Goal: Task Accomplishment & Management: Complete application form

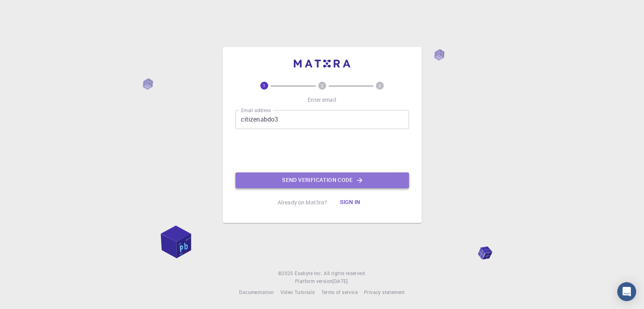
click at [359, 175] on button "Send verification code" at bounding box center [321, 180] width 173 height 16
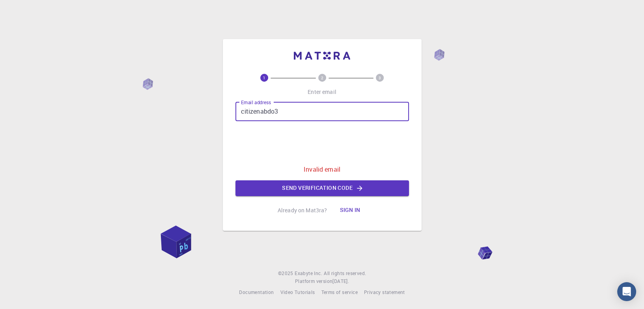
click at [315, 110] on input "citizenabdo3" at bounding box center [321, 111] width 173 height 19
type input "citizenabdo3@gmail.com"
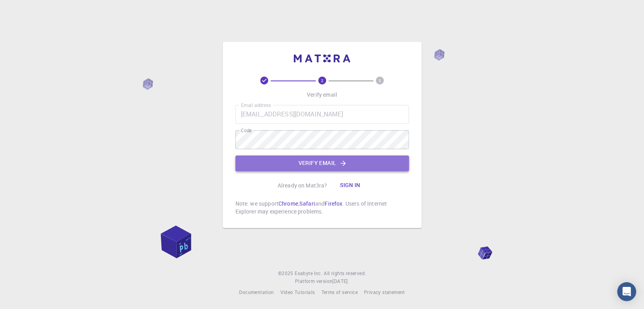
click at [315, 161] on button "Verify email" at bounding box center [321, 163] width 173 height 16
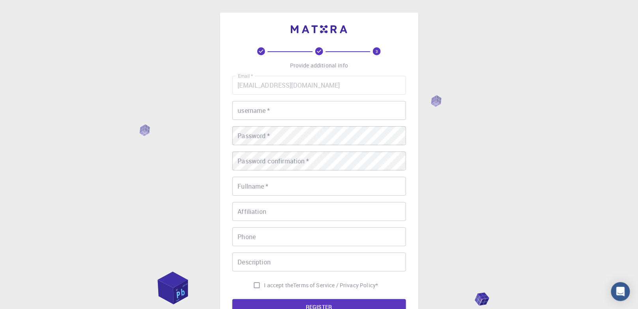
click at [278, 112] on input "username   *" at bounding box center [318, 110] width 173 height 19
type input "abdo"
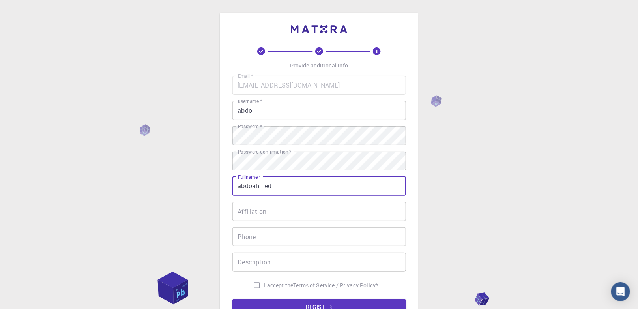
type input "abdoahmed"
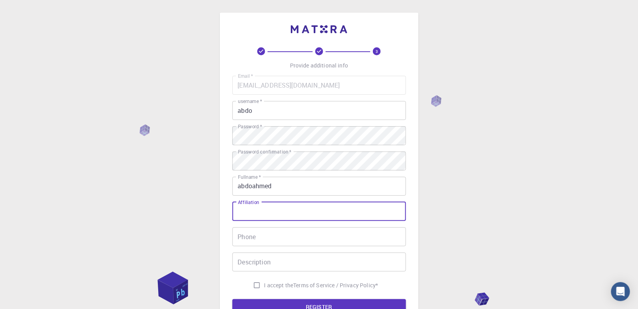
click at [274, 207] on input "Affiliation" at bounding box center [318, 211] width 173 height 19
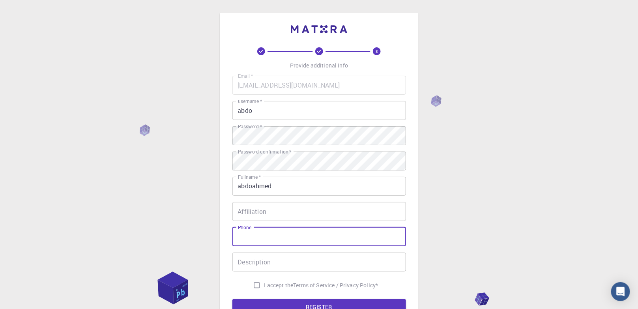
click at [267, 240] on input "Phone" at bounding box center [318, 236] width 173 height 19
type input "201099775366"
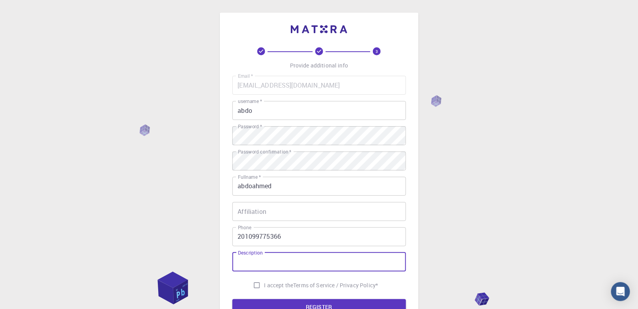
click at [258, 265] on input "Description" at bounding box center [318, 261] width 173 height 19
type input "ferf"
click at [256, 286] on input "I accept the Terms of Service / Privacy Policy *" at bounding box center [256, 285] width 15 height 15
checkbox input "true"
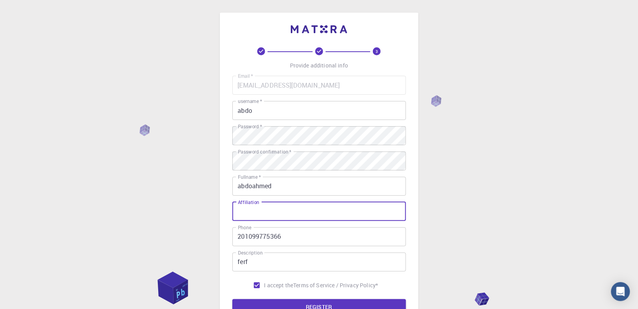
click at [257, 216] on input "Affiliation" at bounding box center [318, 211] width 173 height 19
type input "f"
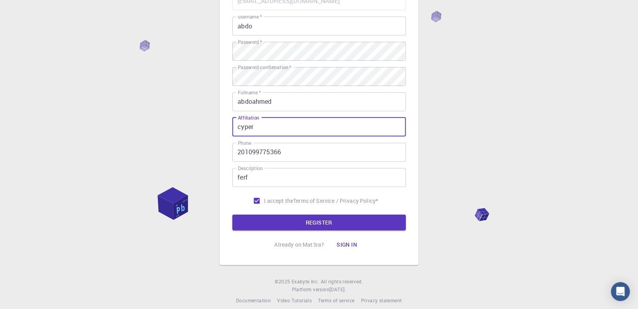
scroll to position [84, 0]
type input "cyper"
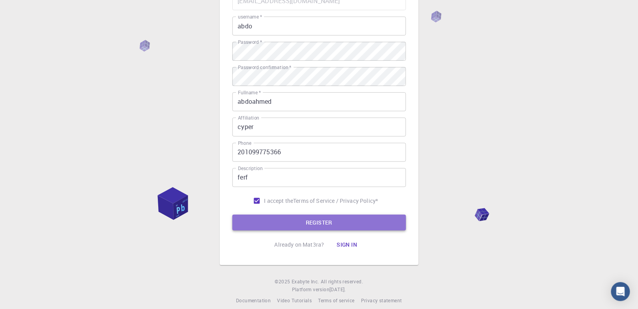
click at [257, 219] on button "REGISTER" at bounding box center [318, 222] width 173 height 16
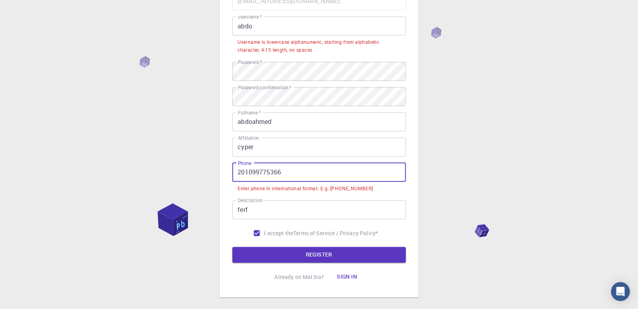
click at [314, 178] on input "201099775366" at bounding box center [318, 172] width 173 height 19
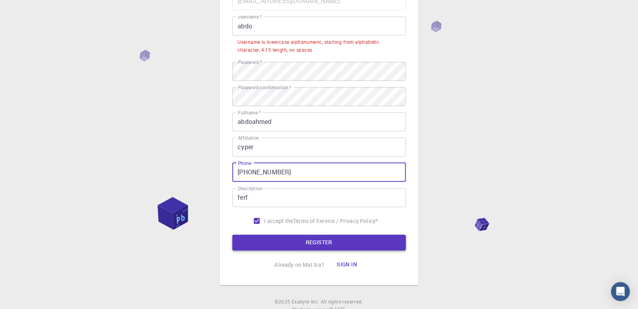
type input "+201099775366"
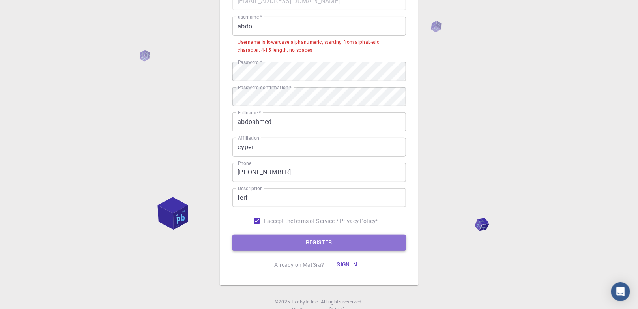
click at [306, 244] on button "REGISTER" at bounding box center [318, 243] width 173 height 16
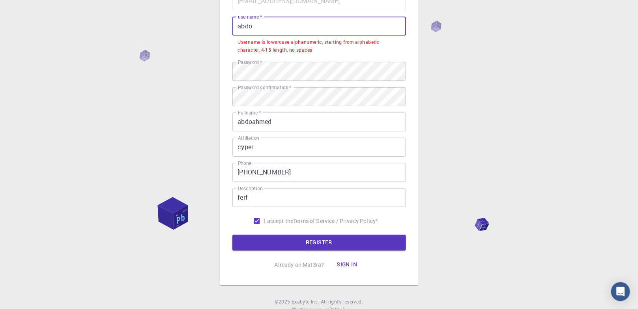
click at [263, 28] on input "abdo" at bounding box center [318, 26] width 173 height 19
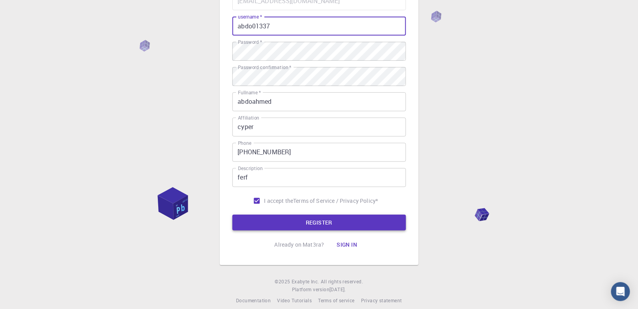
type input "abdo01337"
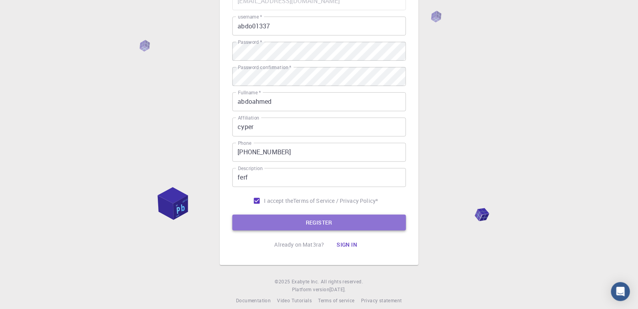
click at [271, 223] on button "REGISTER" at bounding box center [318, 222] width 173 height 16
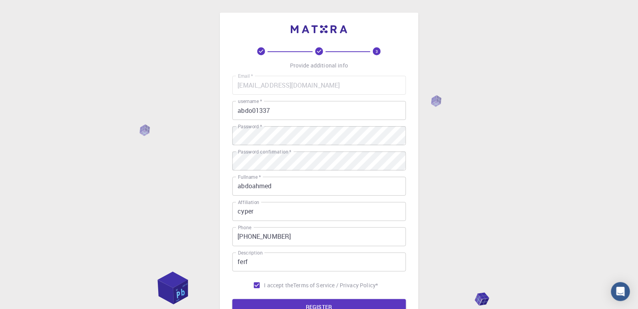
scroll to position [92, 0]
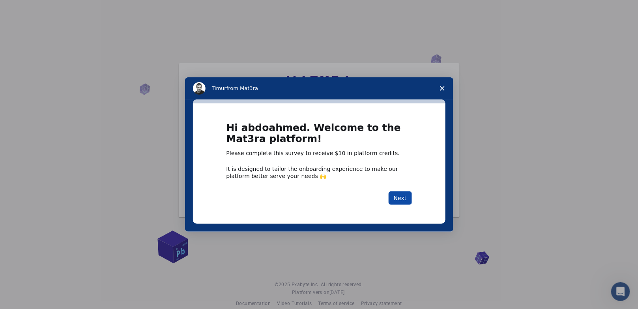
click at [399, 194] on button "Next" at bounding box center [399, 197] width 23 height 13
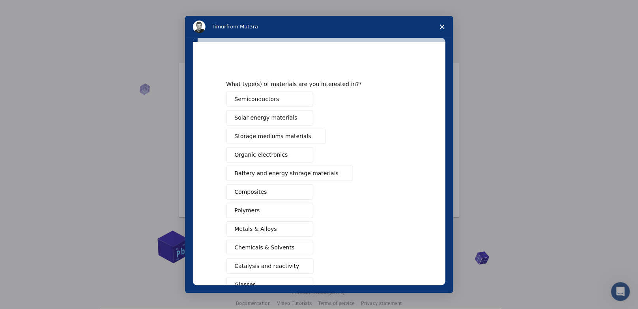
click at [279, 153] on button "Organic electronics" at bounding box center [269, 154] width 87 height 15
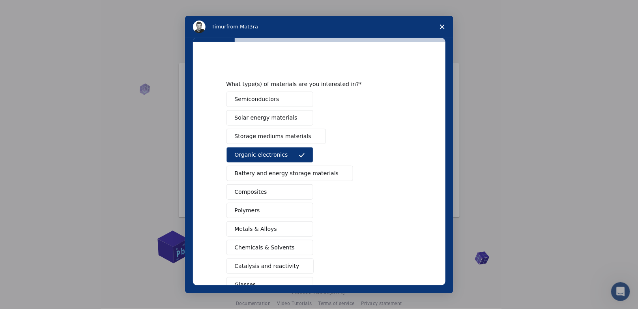
scroll to position [70, 0]
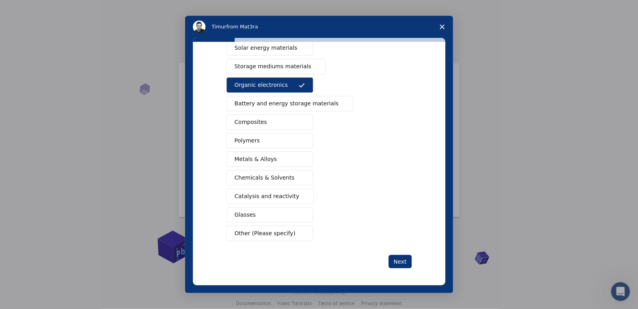
click at [254, 230] on span "Other (Please specify)" at bounding box center [265, 233] width 61 height 8
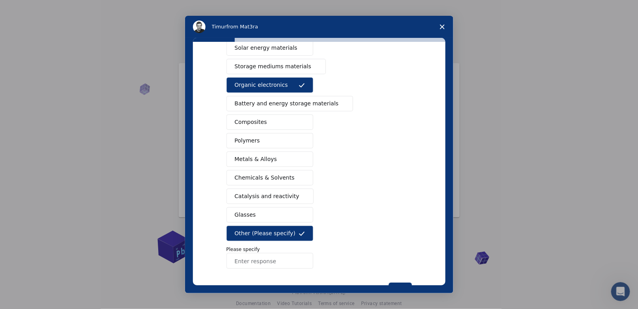
scroll to position [0, 0]
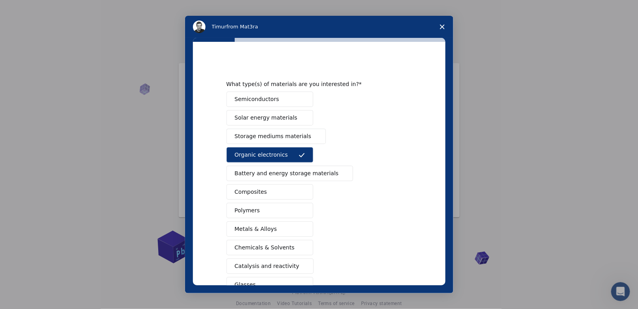
click at [281, 121] on span "Solar energy materials" at bounding box center [266, 118] width 63 height 8
click at [276, 134] on span "Storage mediums materials" at bounding box center [273, 136] width 76 height 8
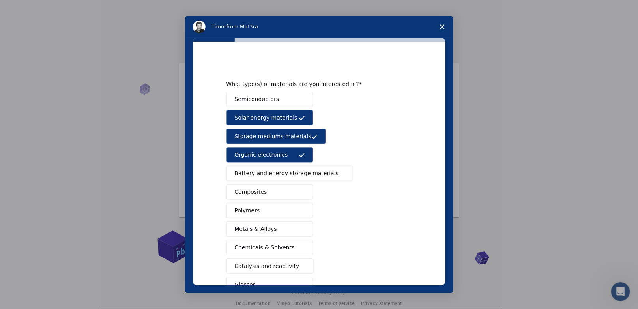
click at [270, 163] on div "Semiconductors Solar energy materials Storage mediums materials Organic electro…" at bounding box center [318, 214] width 185 height 247
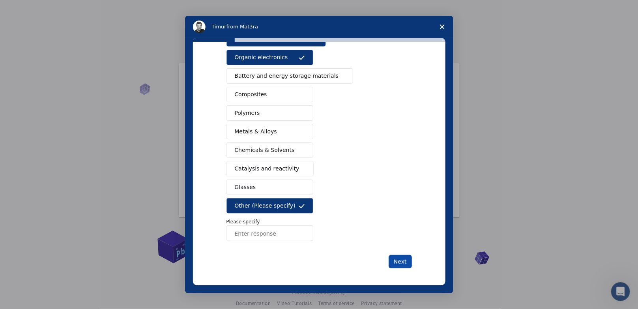
click at [393, 255] on button "Next" at bounding box center [399, 261] width 23 height 13
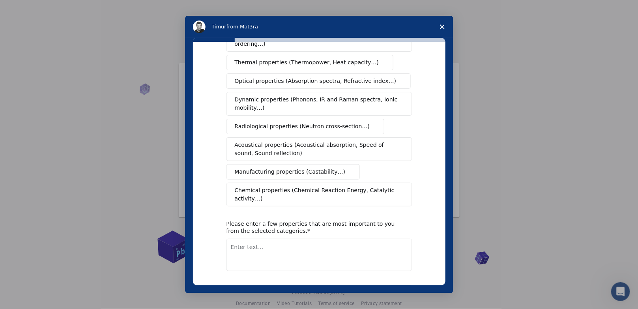
scroll to position [0, 0]
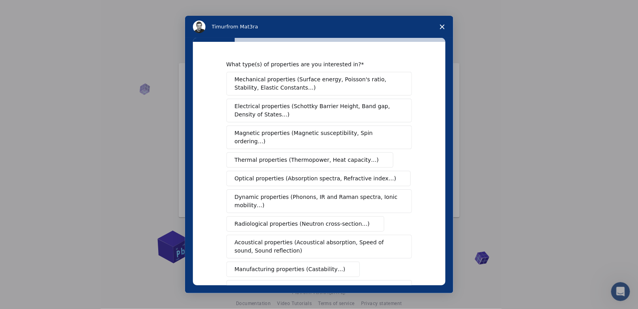
click at [296, 90] on span "Mechanical properties (Surface energy, Poisson's ratio, Stability, Elastic Cons…" at bounding box center [317, 83] width 164 height 17
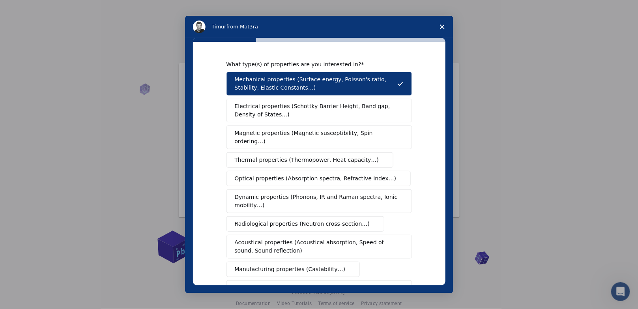
click at [280, 138] on button "Magnetic properties (Magnetic susceptibility, Spin ordering…)" at bounding box center [318, 137] width 185 height 24
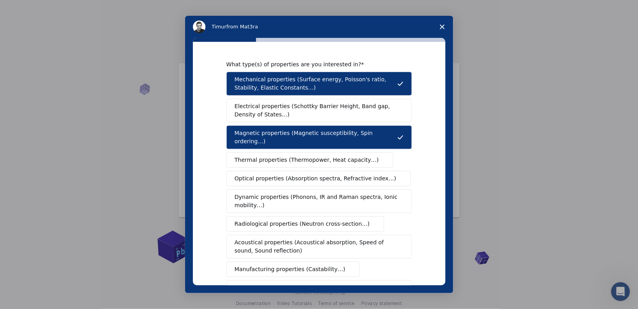
scroll to position [111, 0]
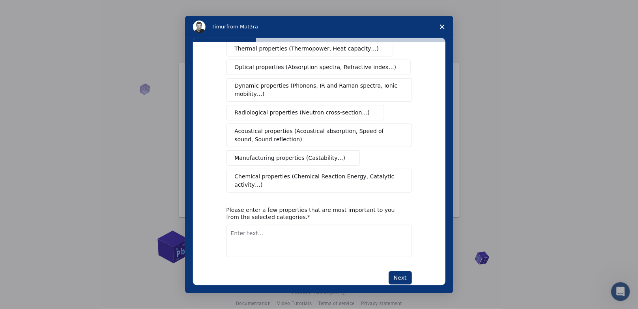
click at [283, 153] on button "Manufacturing properties (Castability…)" at bounding box center [293, 157] width 134 height 15
click at [316, 123] on button "Acoustical properties (Acoustical absorption, Speed of sound, Sound reflection)" at bounding box center [318, 135] width 185 height 24
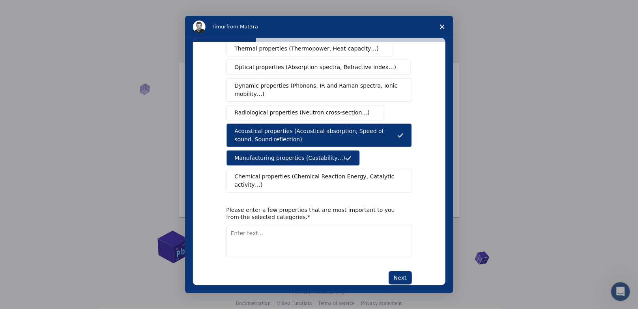
click at [314, 82] on span "Dynamic properties (Phonons, IR and Raman spectra, Ionic mobility…)" at bounding box center [317, 90] width 164 height 17
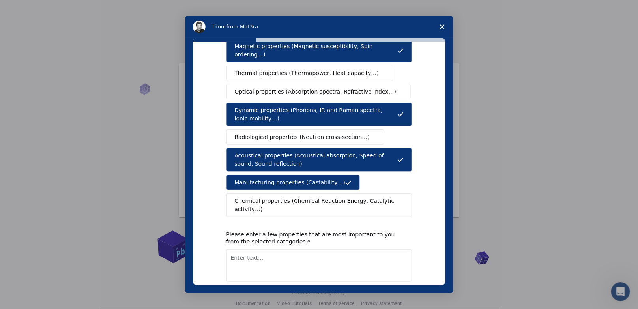
scroll to position [78, 0]
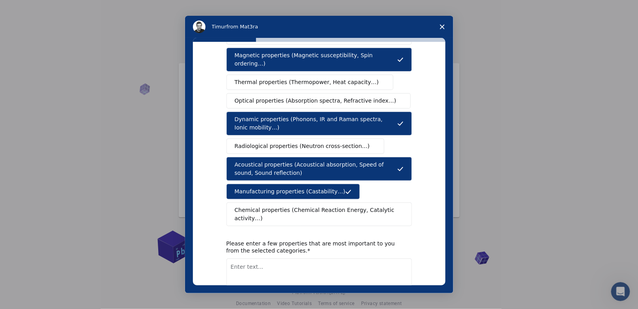
click at [320, 97] on span "Optical properties (Absorption spectra, Refractive index…)" at bounding box center [316, 101] width 162 height 8
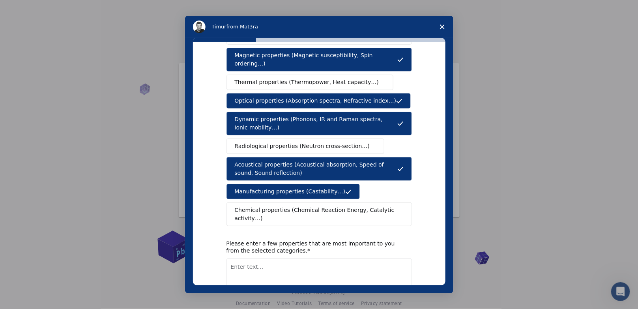
scroll to position [111, 0]
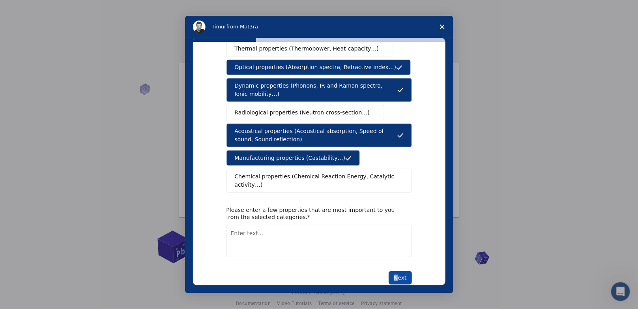
drag, startPoint x: 390, startPoint y: 246, endPoint x: 396, endPoint y: 259, distance: 15.3
click at [396, 259] on div "What type(s) of properties are you interested in? Mechanical properties (Surfac…" at bounding box center [318, 117] width 185 height 335
click at [396, 271] on button "Next" at bounding box center [399, 277] width 23 height 13
click at [349, 239] on textarea "Enter text..." at bounding box center [318, 241] width 185 height 32
type textarea "dsfsd sfee dfbgdfb"
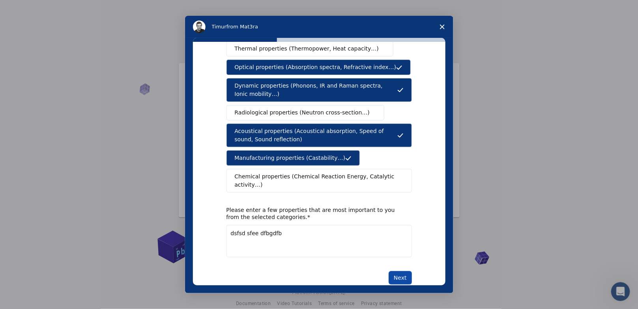
click at [396, 271] on button "Next" at bounding box center [399, 277] width 23 height 13
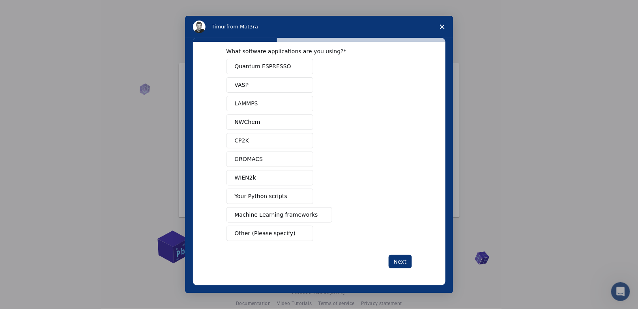
scroll to position [0, 0]
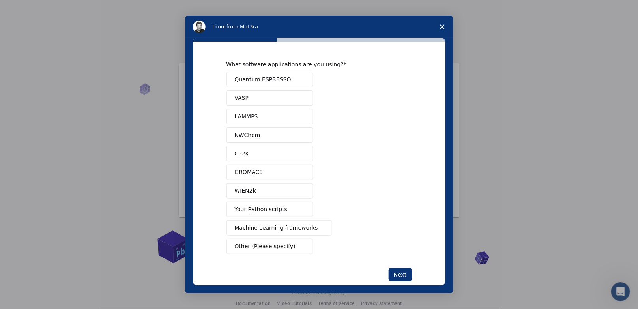
click at [269, 117] on button "LAMMPS" at bounding box center [269, 116] width 87 height 15
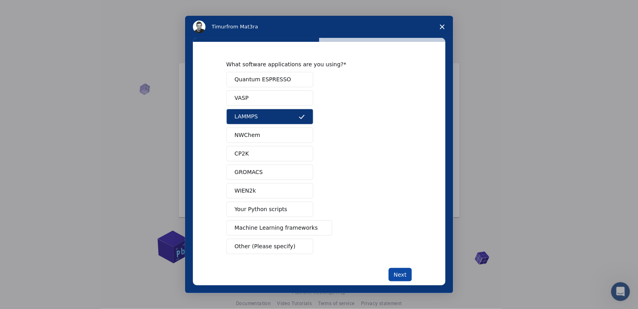
click at [400, 275] on button "Next" at bounding box center [399, 274] width 23 height 13
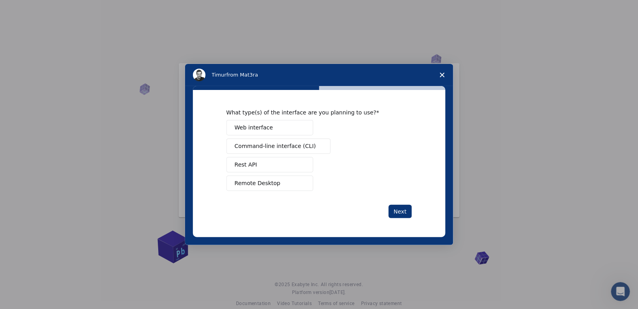
click at [272, 130] on button "Web interface" at bounding box center [269, 127] width 87 height 15
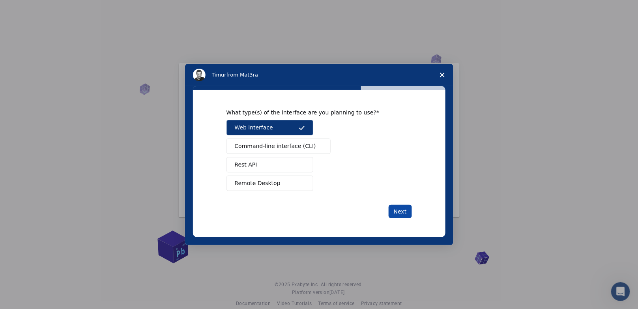
click at [402, 209] on button "Next" at bounding box center [399, 211] width 23 height 13
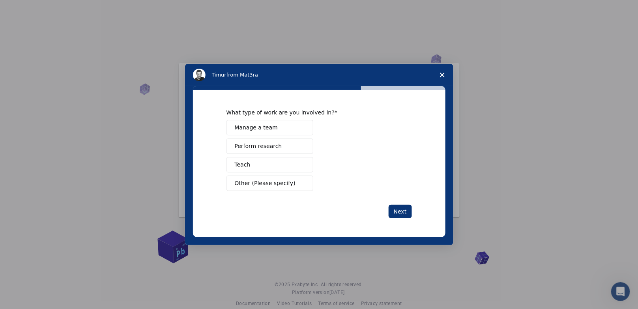
click at [270, 159] on button "Teach" at bounding box center [269, 164] width 87 height 15
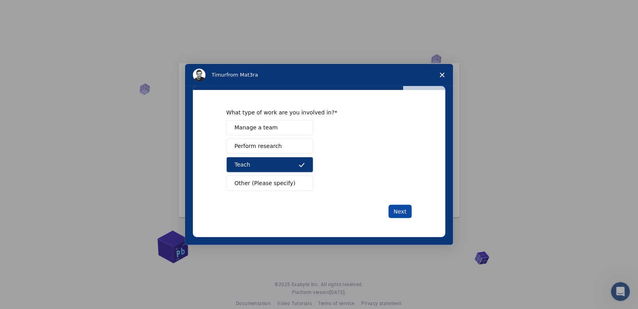
click at [398, 215] on button "Next" at bounding box center [399, 211] width 23 height 13
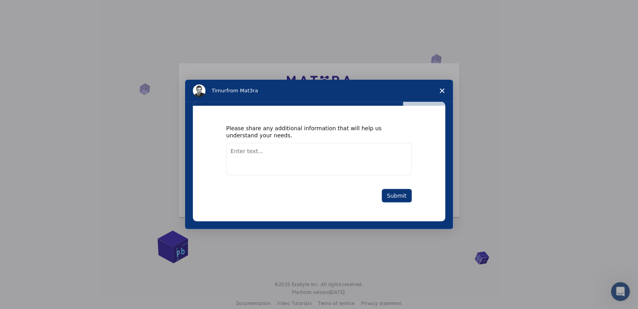
click at [331, 155] on textarea "Enter text..." at bounding box center [318, 159] width 185 height 32
type textarea ";lobjkbk"
click at [389, 196] on button "Submit" at bounding box center [397, 195] width 30 height 13
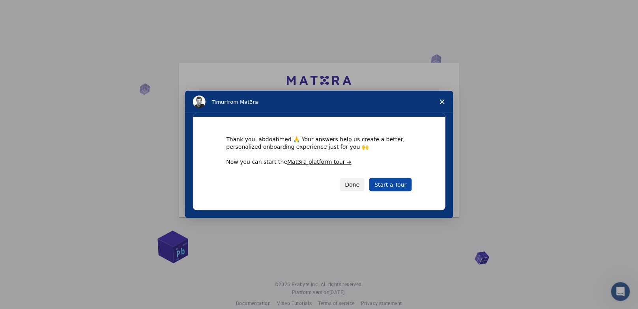
click at [392, 186] on link "Start a Tour" at bounding box center [390, 184] width 42 height 13
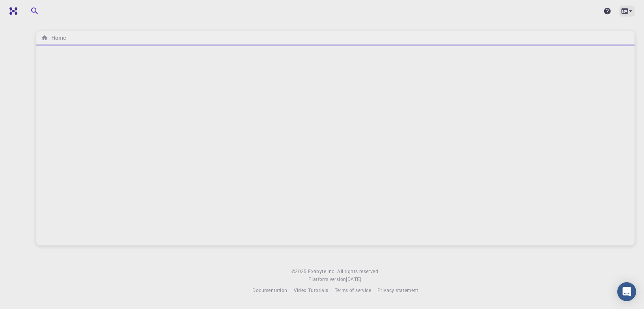
click at [627, 8] on icon at bounding box center [630, 11] width 8 height 8
click at [11, 12] on div at bounding box center [322, 154] width 644 height 309
